Goal: Information Seeking & Learning: Find contact information

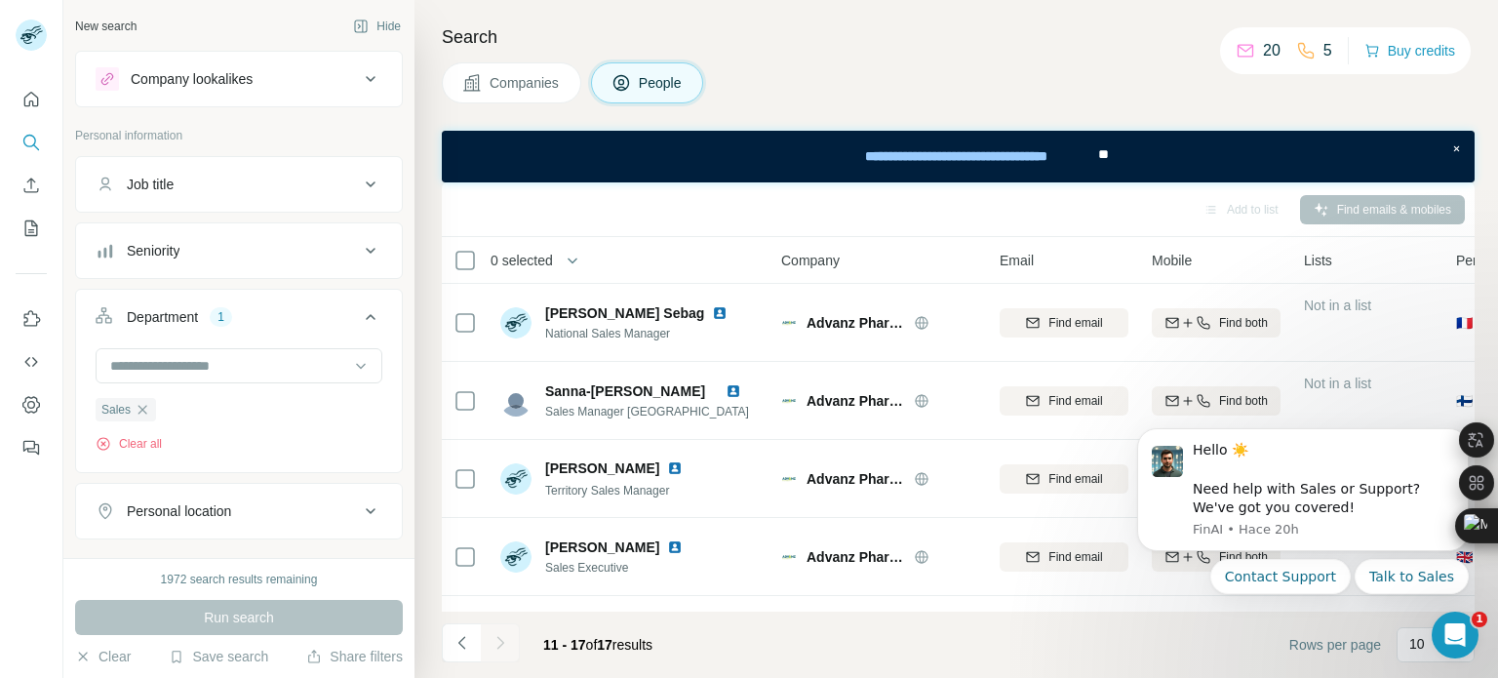
scroll to position [702, 0]
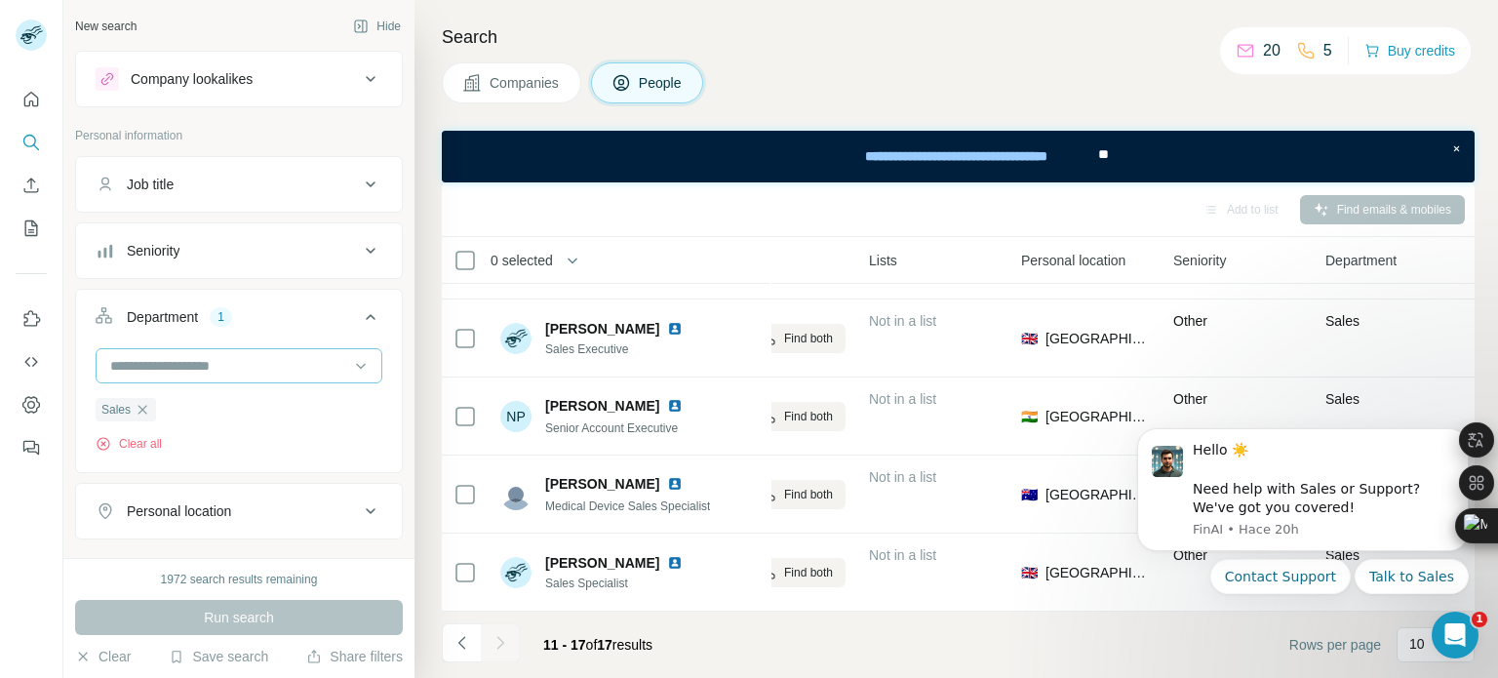
click at [184, 363] on input at bounding box center [228, 365] width 241 height 21
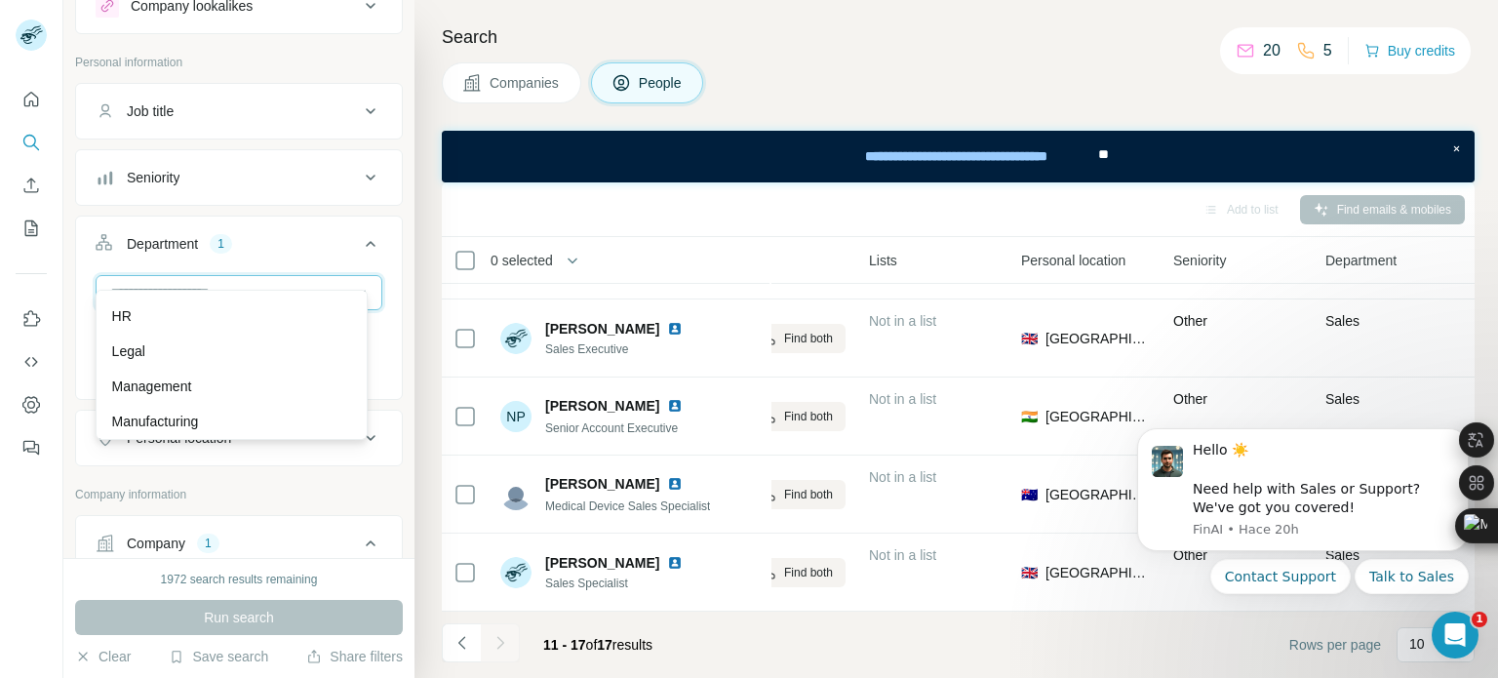
scroll to position [0, 0]
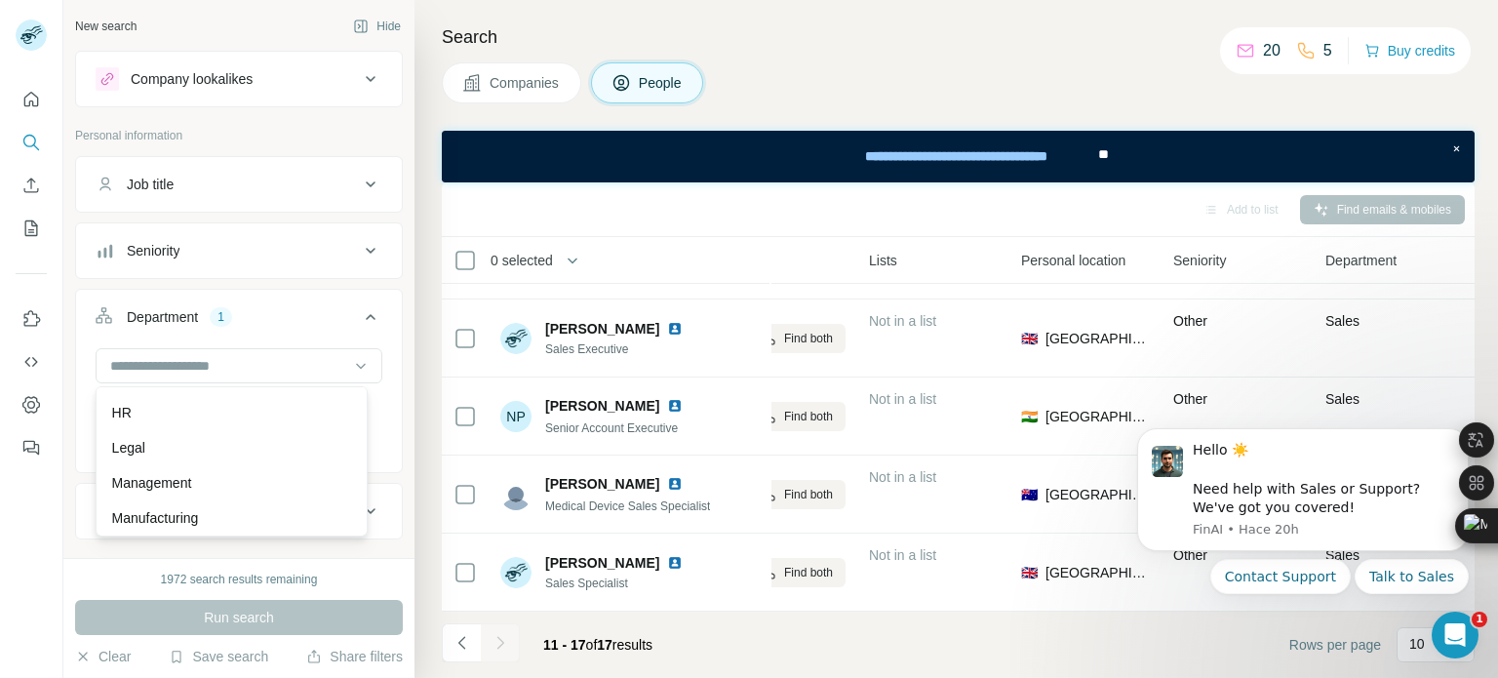
click at [541, 74] on span "Companies" at bounding box center [524, 83] width 71 height 20
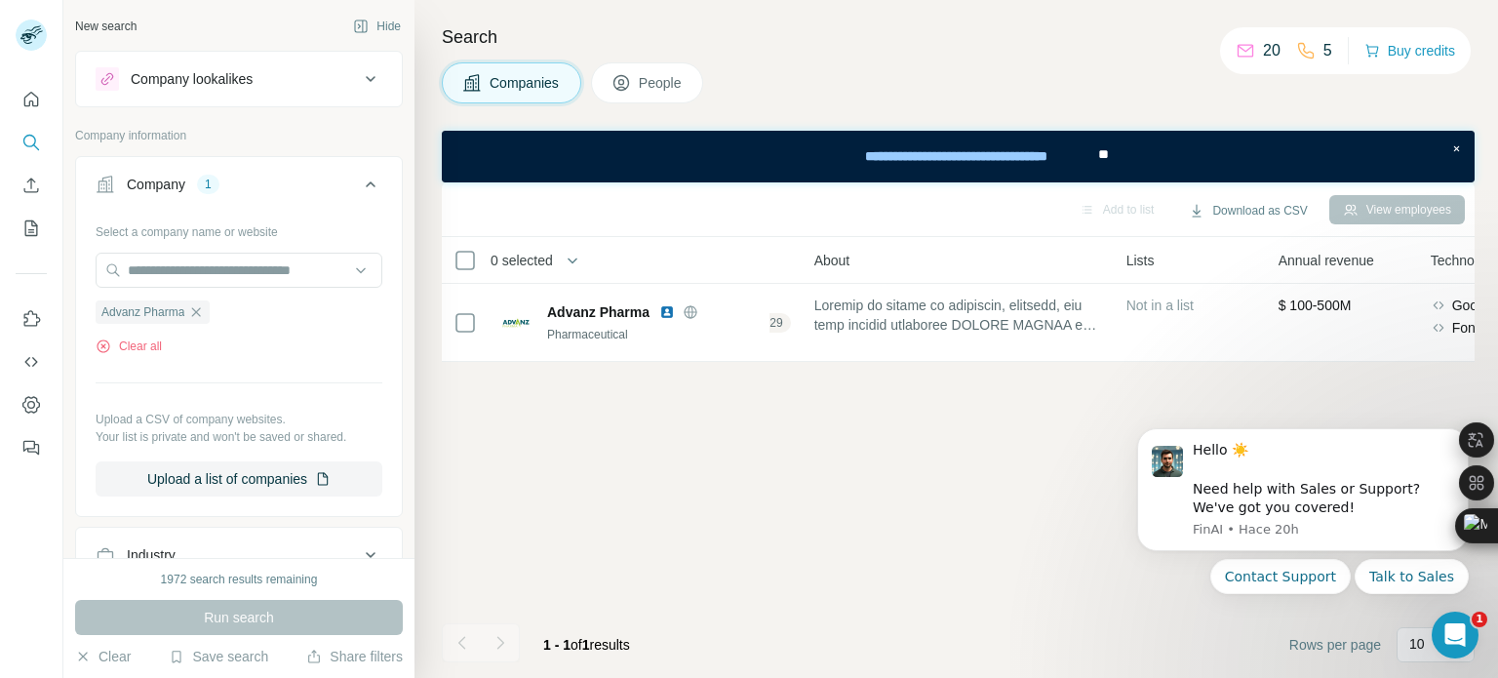
scroll to position [0, 435]
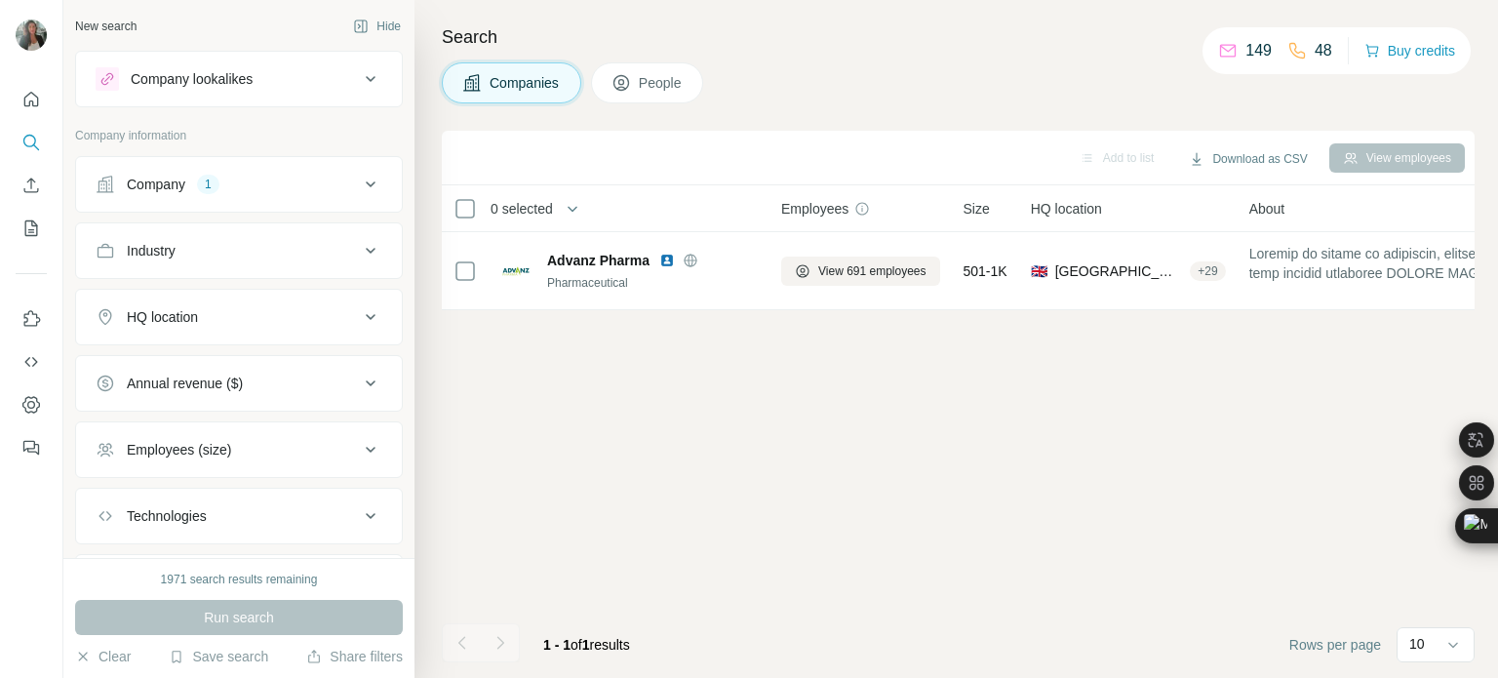
click at [277, 183] on div "Company 1" at bounding box center [227, 185] width 263 height 20
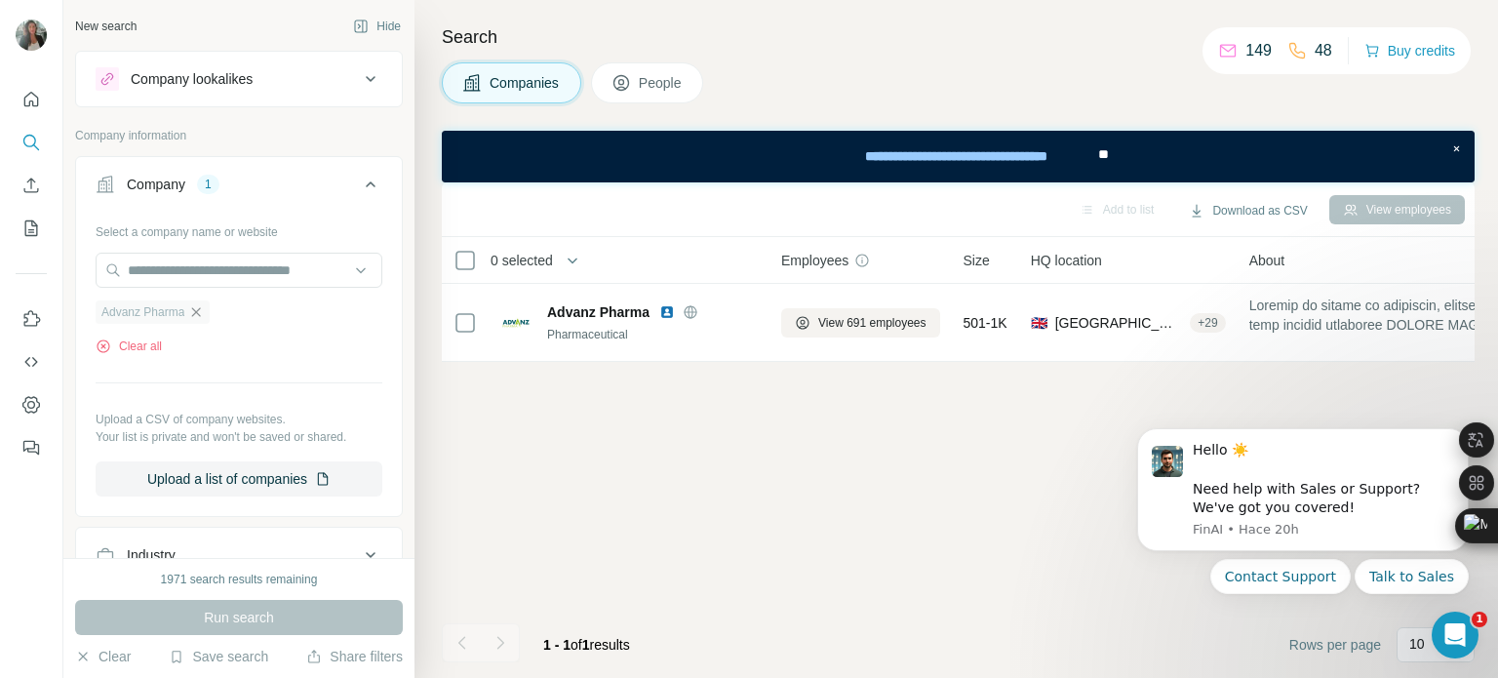
click at [194, 309] on icon "button" at bounding box center [196, 312] width 16 height 16
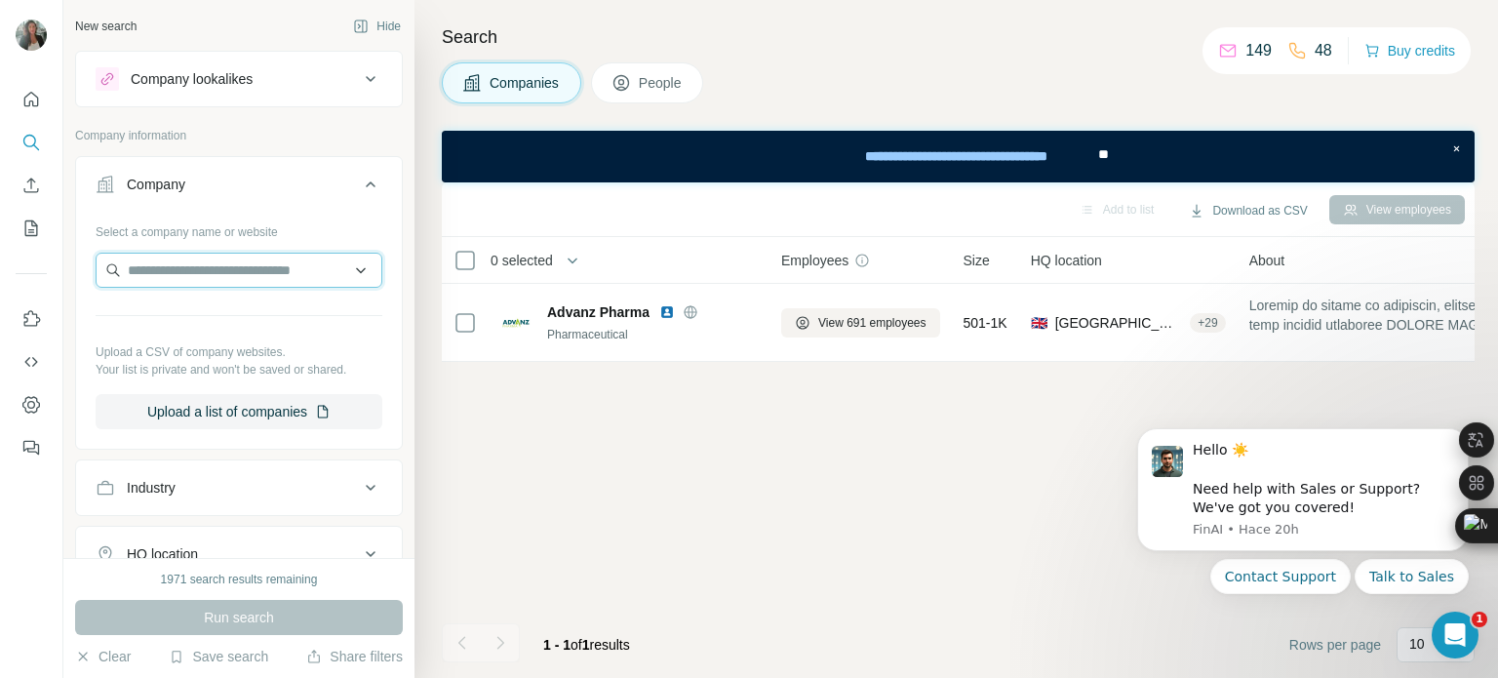
click at [174, 258] on input "text" at bounding box center [239, 270] width 287 height 35
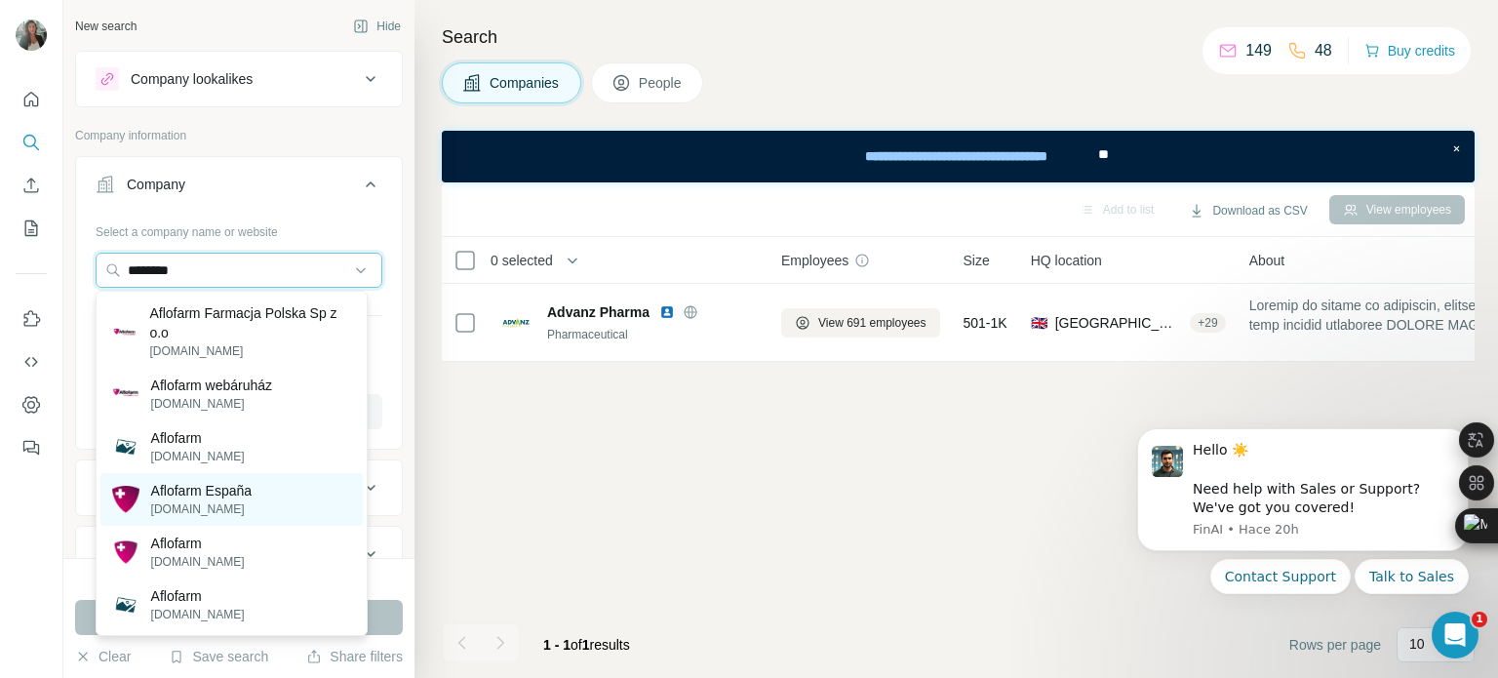
type input "********"
click at [246, 495] on p "Aflofarm España" at bounding box center [201, 491] width 101 height 20
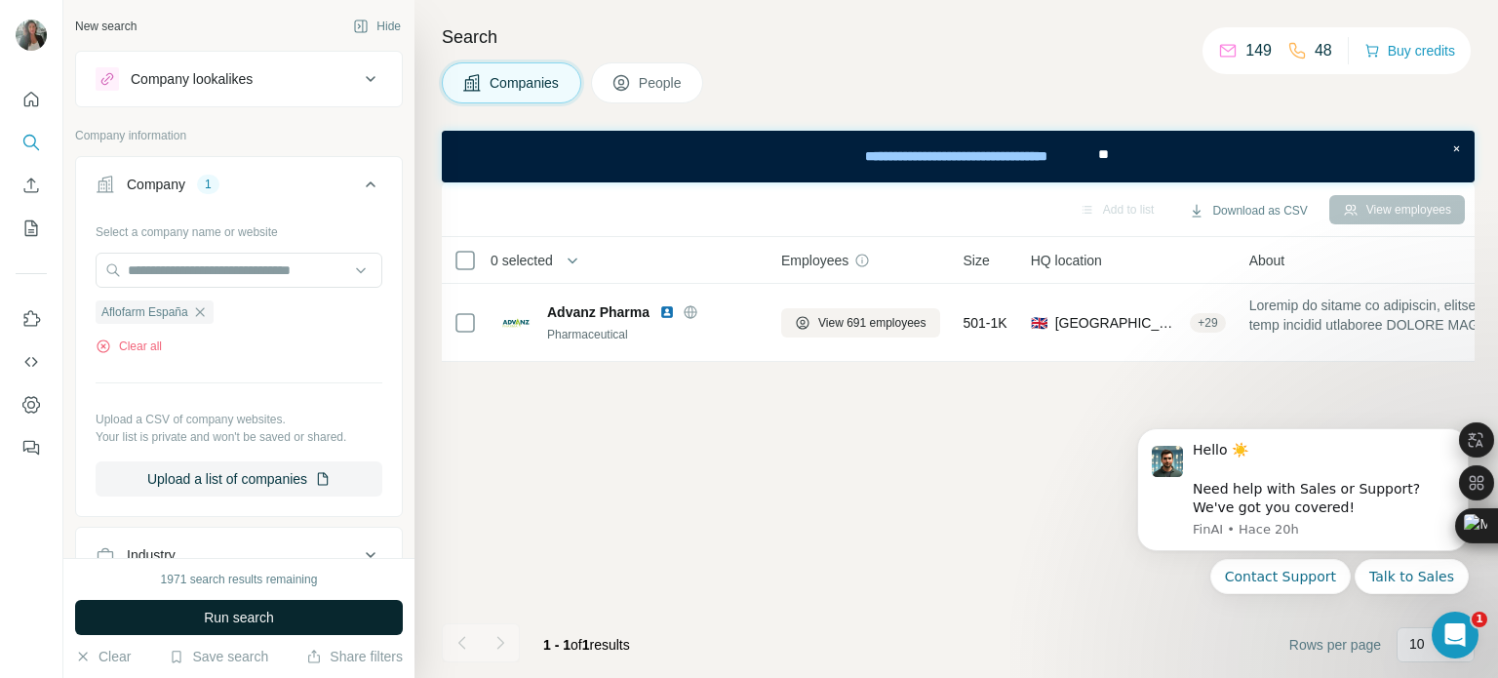
click at [246, 617] on span "Run search" at bounding box center [239, 617] width 70 height 20
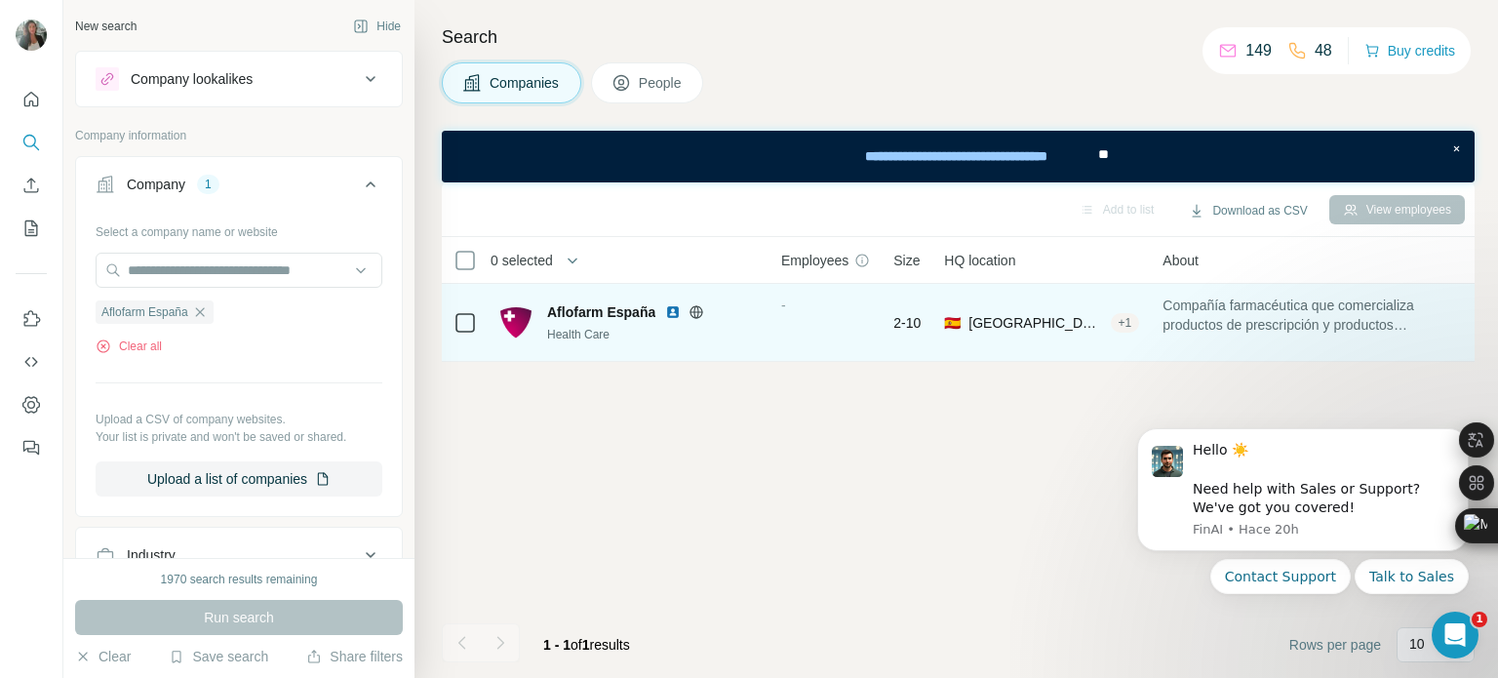
click at [563, 310] on span "Aflofarm España" at bounding box center [601, 312] width 108 height 20
drag, startPoint x: 530, startPoint y: 319, endPoint x: 500, endPoint y: 319, distance: 30.2
click at [520, 319] on div "Aflofarm España Health Care" at bounding box center [628, 322] width 257 height 41
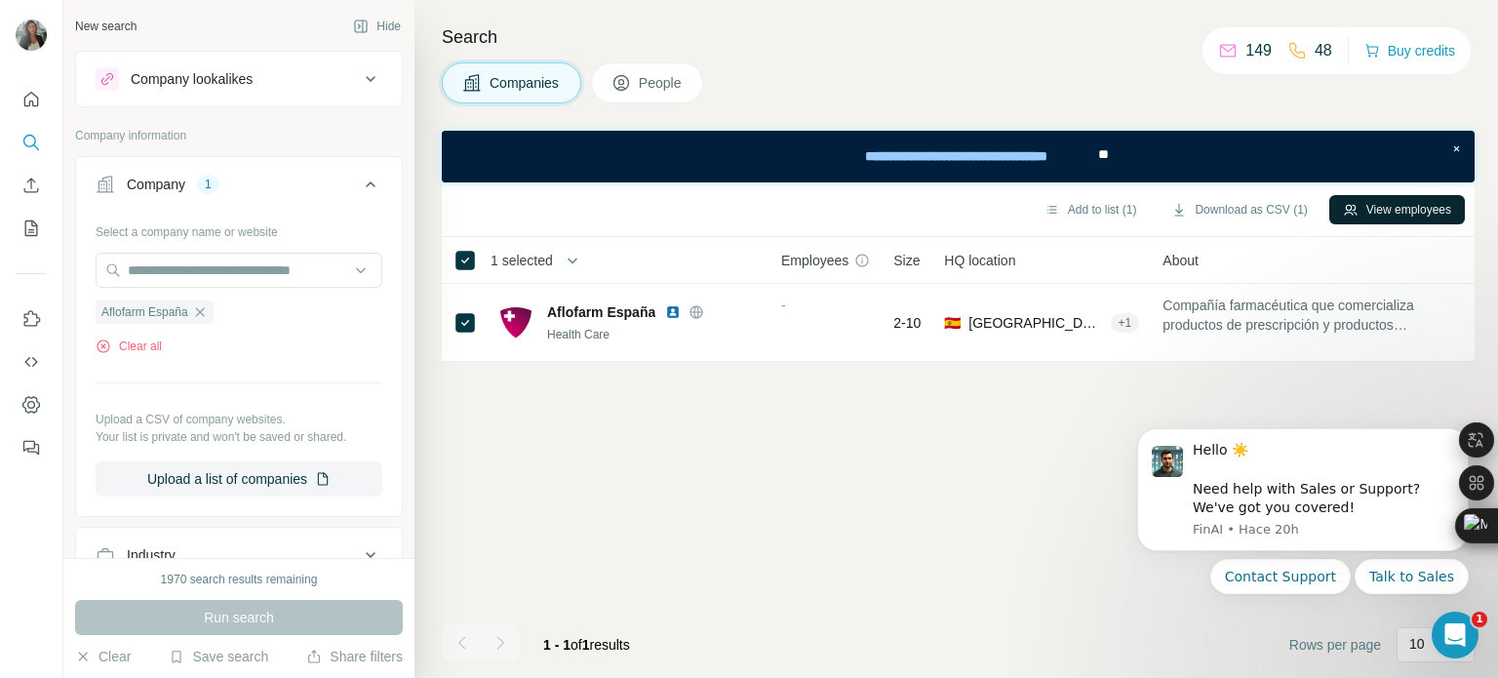
click at [1373, 212] on button "View employees" at bounding box center [1397, 209] width 136 height 29
